Goal: Check status: Check status

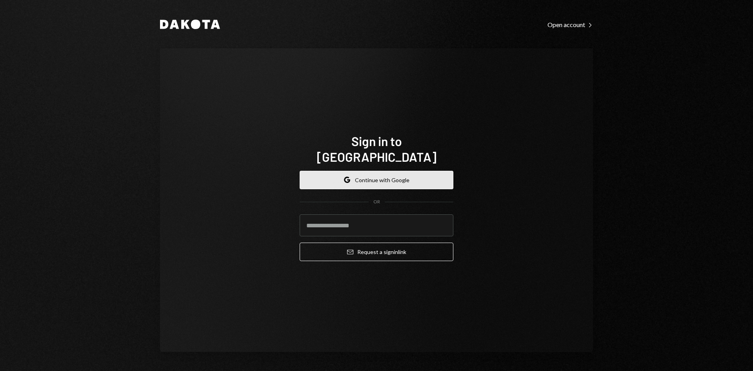
click at [382, 180] on button "Google Continue with Google" at bounding box center [377, 180] width 154 height 18
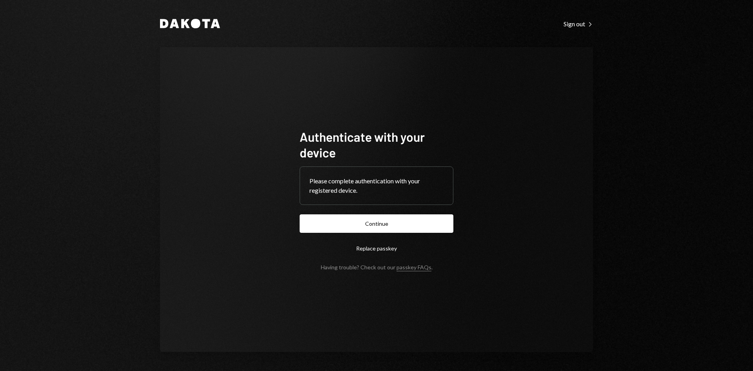
click at [345, 212] on form "Authenticate with your device Please complete authentication with your register…" at bounding box center [377, 200] width 154 height 142
click at [359, 227] on button "Continue" at bounding box center [377, 223] width 154 height 18
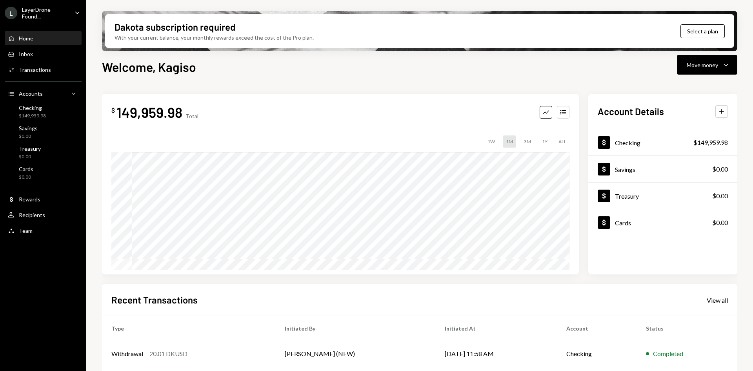
click at [56, 16] on div "LayerDrone Found..." at bounding box center [45, 12] width 46 height 13
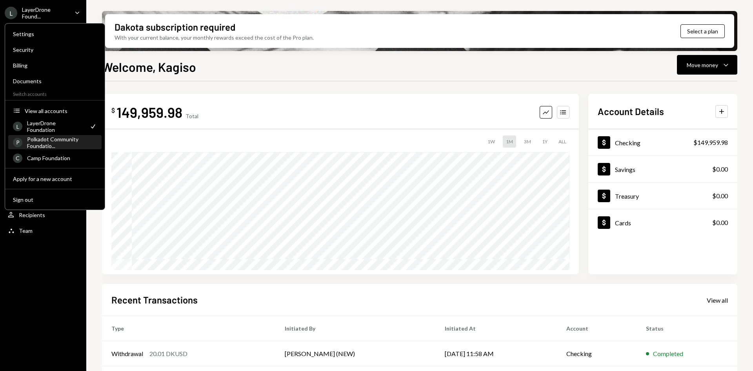
click at [53, 143] on div "Polkadot Community Foundatio..." at bounding box center [62, 142] width 70 height 13
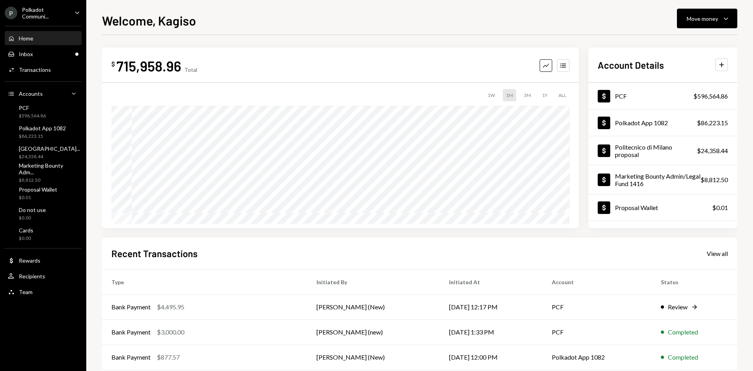
click at [49, 62] on div "Home Home Inbox Inbox Activities Transactions Accounts Accounts Caret Down PCF …" at bounding box center [43, 160] width 86 height 279
click at [55, 52] on div "Inbox Inbox" at bounding box center [43, 54] width 71 height 7
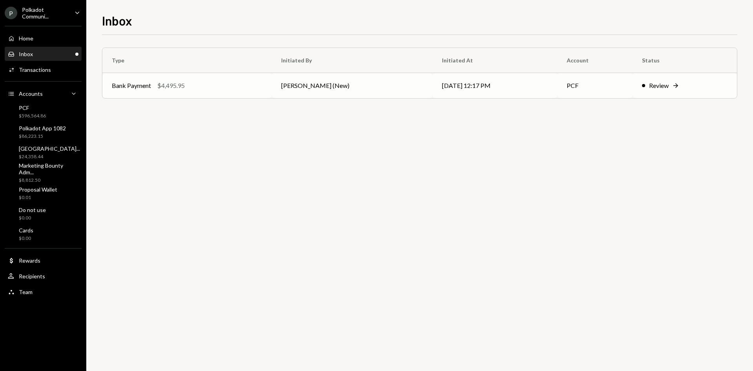
click at [458, 89] on td "[DATE] 12:17 PM" at bounding box center [495, 85] width 125 height 25
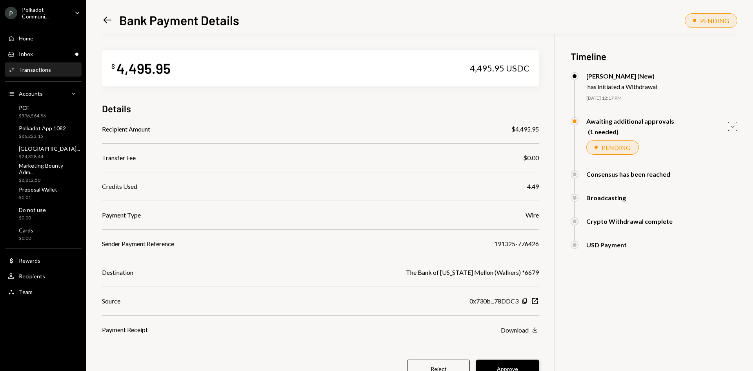
scroll to position [34, 0]
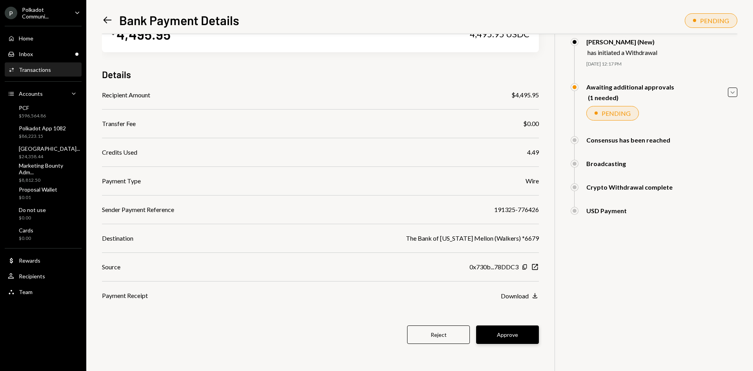
click at [504, 331] on button "Approve" at bounding box center [507, 334] width 63 height 18
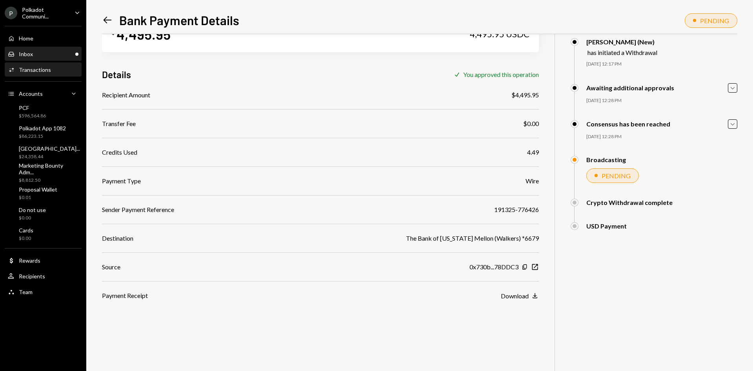
click at [44, 54] on div "Inbox Inbox" at bounding box center [43, 54] width 71 height 7
